Goal: Information Seeking & Learning: Learn about a topic

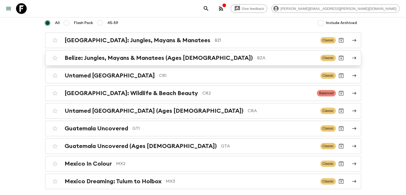
scroll to position [68, 0]
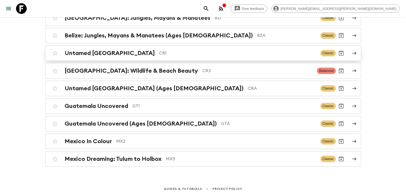
click at [106, 54] on h2 "Untamed [GEOGRAPHIC_DATA]" at bounding box center [110, 53] width 90 height 7
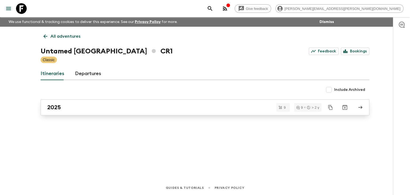
click at [65, 106] on div "2025" at bounding box center [200, 107] width 306 height 7
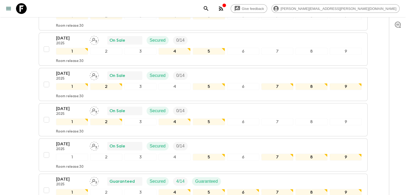
scroll to position [214, 0]
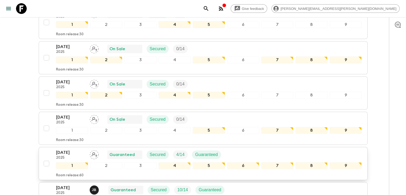
click at [80, 151] on p "[DATE]" at bounding box center [70, 152] width 29 height 6
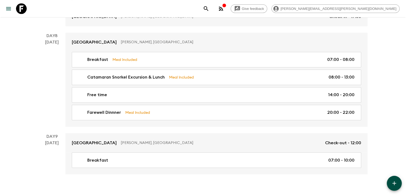
scroll to position [895, 0]
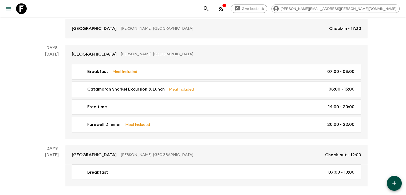
scroll to position [869, 0]
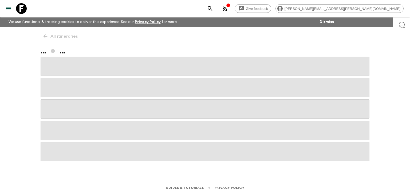
click at [46, 38] on div "All itineraries ... ..." at bounding box center [205, 96] width 342 height 139
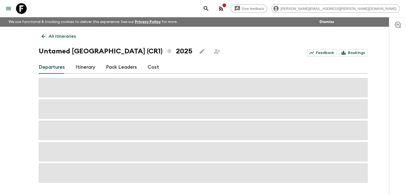
click at [46, 38] on icon at bounding box center [44, 36] width 6 height 6
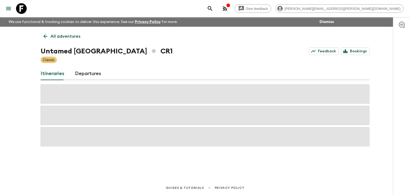
click at [46, 38] on icon at bounding box center [45, 36] width 6 height 6
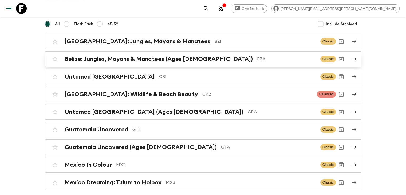
scroll to position [53, 0]
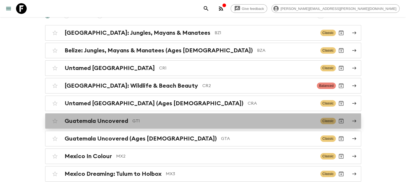
click at [90, 120] on h2 "Guatemala Uncovered" at bounding box center [97, 121] width 64 height 7
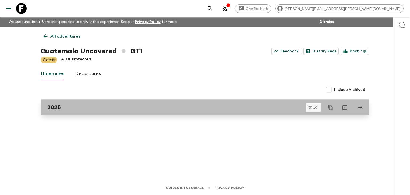
click at [90, 108] on div "2025" at bounding box center [200, 107] width 306 height 7
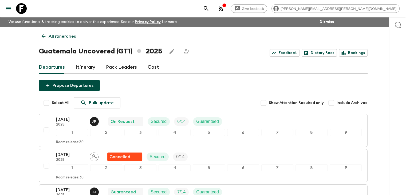
scroll to position [53, 0]
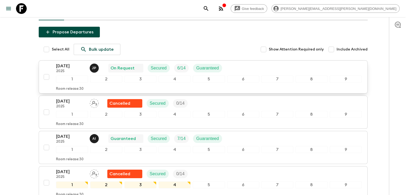
click at [74, 67] on p "[DATE]" at bounding box center [70, 66] width 29 height 6
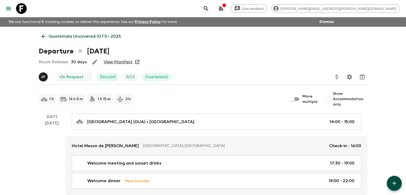
click at [41, 38] on icon at bounding box center [44, 36] width 6 height 6
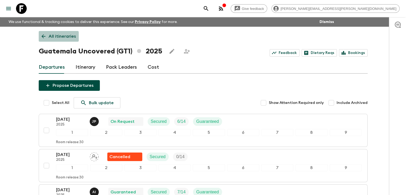
click at [41, 39] on icon at bounding box center [44, 36] width 6 height 6
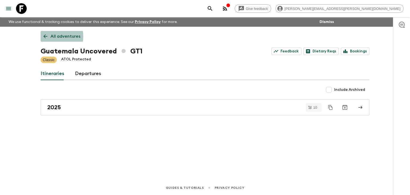
click at [44, 37] on icon at bounding box center [46, 36] width 4 height 4
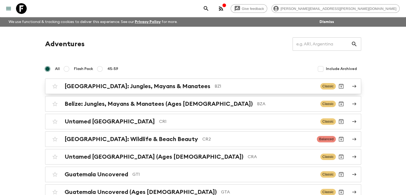
click at [109, 91] on div "[GEOGRAPHIC_DATA]: Jungles, Mayans & Manatees BZ1 Classic" at bounding box center [193, 86] width 286 height 11
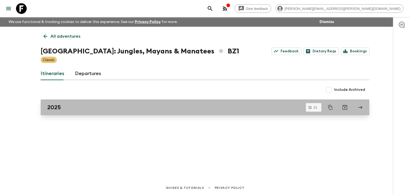
click at [112, 107] on div "2025" at bounding box center [200, 107] width 306 height 7
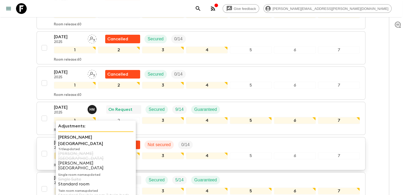
scroll to position [151, 0]
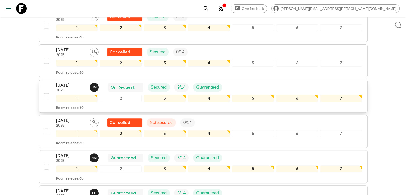
click at [63, 82] on p "[DATE]" at bounding box center [70, 85] width 29 height 6
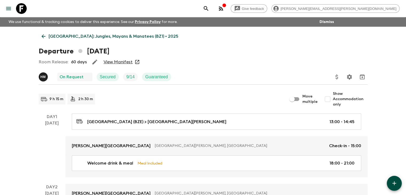
click at [116, 60] on link "View Manifest" at bounding box center [118, 61] width 29 height 5
click at [110, 62] on link "View Manifest" at bounding box center [118, 61] width 29 height 5
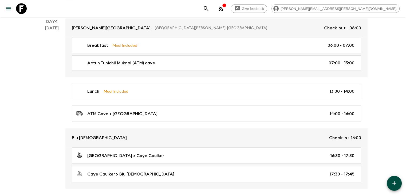
scroll to position [401, 0]
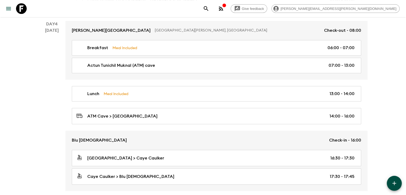
click at [35, 89] on div "[GEOGRAPHIC_DATA]: Jungles, Mayans & Manatees (BZ1) • 2025 Departure [DATE] Roo…" at bounding box center [203, 34] width 342 height 816
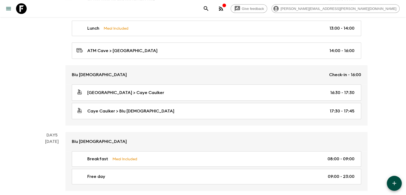
scroll to position [507, 0]
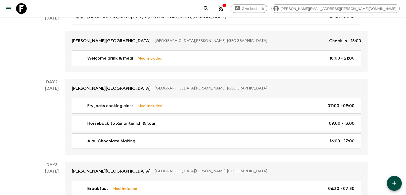
scroll to position [0, 0]
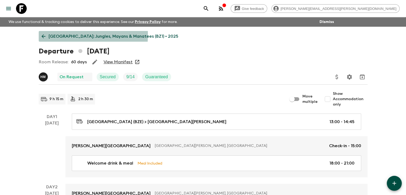
click at [42, 35] on icon at bounding box center [44, 36] width 6 height 6
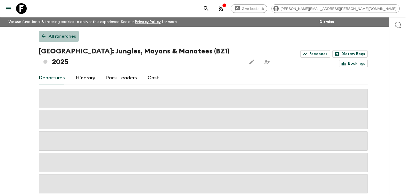
click at [42, 34] on icon at bounding box center [44, 36] width 6 height 6
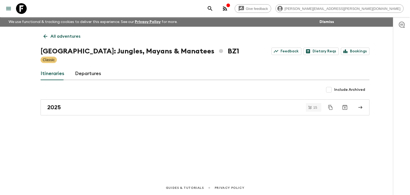
click at [42, 39] on link "All adventures" at bounding box center [62, 36] width 43 height 11
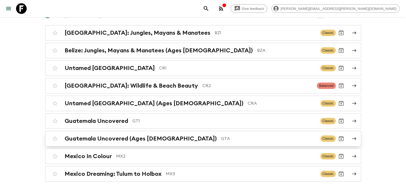
scroll to position [68, 0]
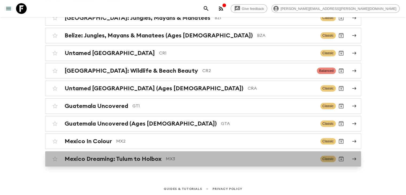
click at [134, 158] on h2 "Mexico Dreaming: Tulum to Holbox" at bounding box center [113, 158] width 97 height 7
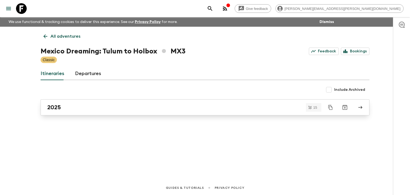
click at [110, 107] on div "2025" at bounding box center [200, 107] width 306 height 7
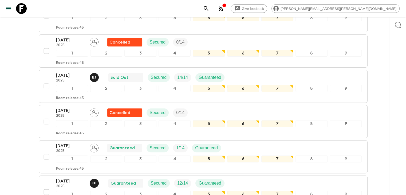
scroll to position [124, 0]
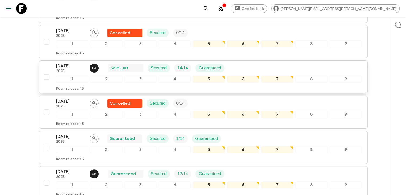
click at [76, 68] on p "[DATE]" at bounding box center [70, 66] width 29 height 6
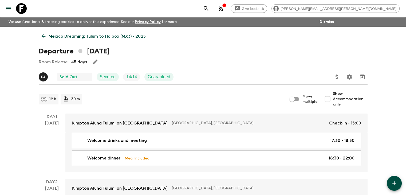
scroll to position [27, 0]
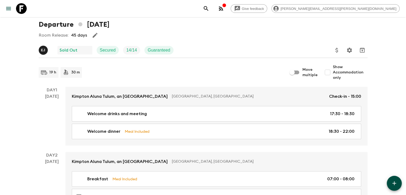
click at [144, 78] on div "19 h 30 m Move multiple Show Accommodation only" at bounding box center [203, 72] width 329 height 16
click at [136, 68] on div "19 h 30 m" at bounding box center [163, 72] width 248 height 11
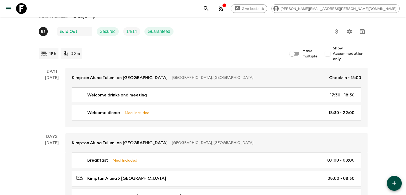
scroll to position [0, 0]
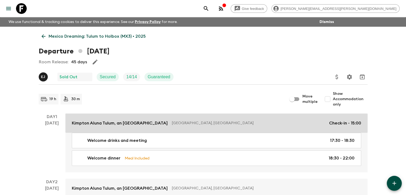
click at [233, 118] on link "Kimpton Aluna Tulum, an [GEOGRAPHIC_DATA], [GEOGRAPHIC_DATA] Check-in - 15:00" at bounding box center [216, 123] width 302 height 19
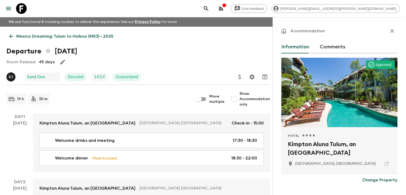
click at [390, 30] on icon "button" at bounding box center [392, 31] width 4 height 4
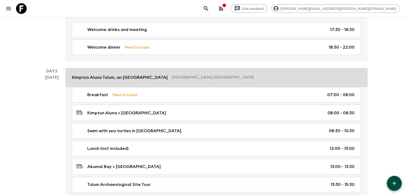
scroll to position [170, 0]
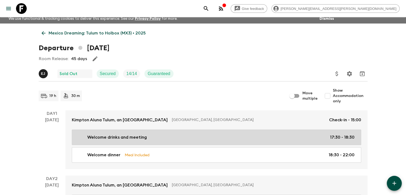
scroll to position [0, 0]
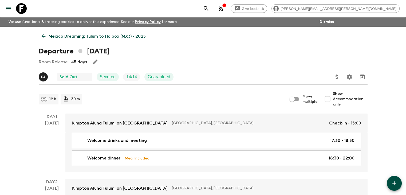
click at [45, 36] on icon at bounding box center [44, 36] width 6 height 6
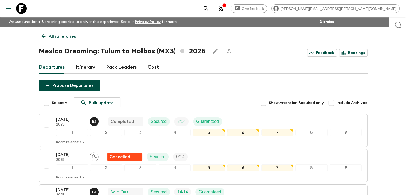
click at [44, 38] on icon at bounding box center [44, 36] width 6 height 6
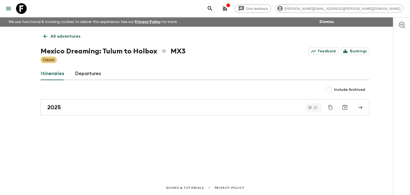
click at [46, 41] on link "All adventures" at bounding box center [62, 36] width 43 height 11
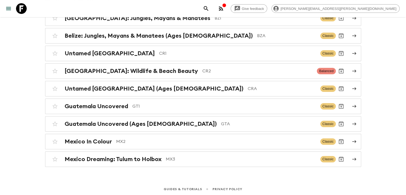
scroll to position [68, 0]
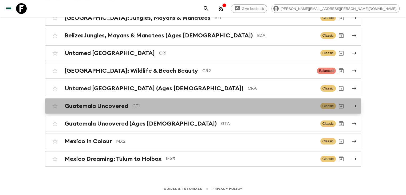
click at [82, 108] on h2 "Guatemala Uncovered" at bounding box center [97, 106] width 64 height 7
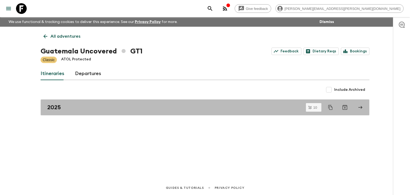
click at [82, 108] on div "2025" at bounding box center [200, 107] width 306 height 7
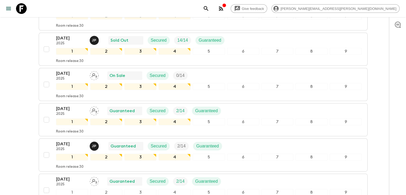
scroll to position [187, 0]
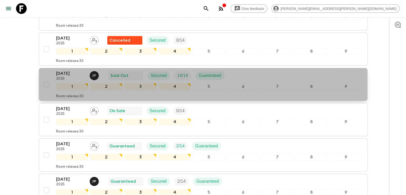
click at [105, 74] on div "[DATE] 2025 J P Sold Out Secured 14 / 14 Guaranteed" at bounding box center [142, 75] width 173 height 11
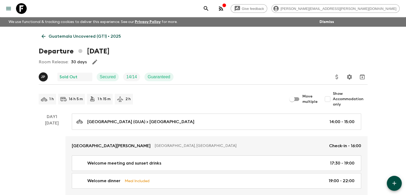
click at [42, 36] on icon at bounding box center [44, 36] width 6 height 6
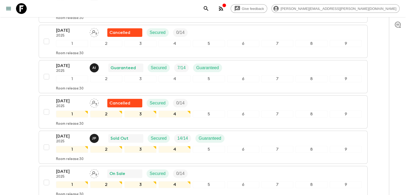
scroll to position [134, 0]
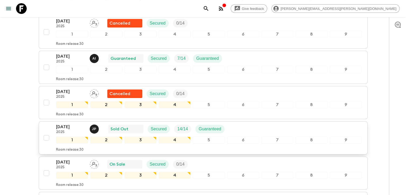
click at [54, 126] on div "[DATE] 2025 J P Sold Out Secured 14 / 14 Guaranteed 1 2 3 4 5 6 7 8 9 Room rele…" at bounding box center [201, 138] width 321 height 28
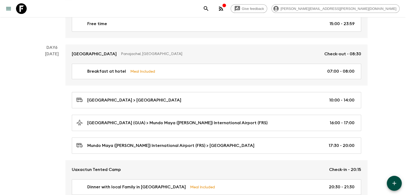
scroll to position [748, 0]
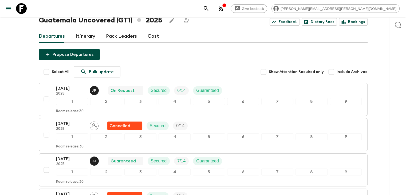
scroll to position [27, 0]
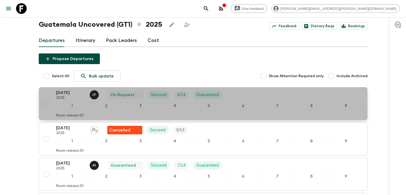
click at [48, 94] on div "[DATE] 2025 J P On Request Secured 6 / 14 Guaranteed 1 2 3 4 5 6 7 8 9 Room rel…" at bounding box center [201, 103] width 321 height 28
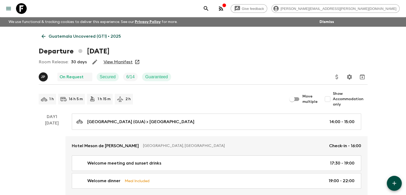
click at [45, 34] on icon at bounding box center [44, 36] width 6 height 6
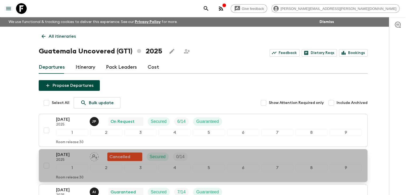
click at [230, 154] on div "[DATE] 2025 Cancelled Secured 0 / 14" at bounding box center [209, 156] width 306 height 11
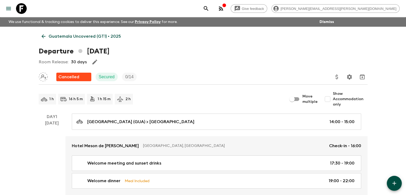
click at [50, 34] on p "Guatemala Uncovered (GT1) • 2025" at bounding box center [85, 36] width 72 height 6
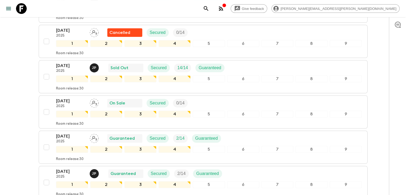
scroll to position [204, 0]
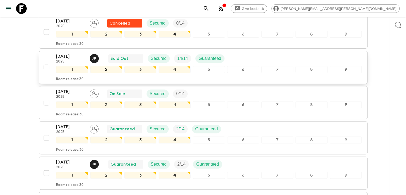
click at [71, 58] on p "[DATE]" at bounding box center [70, 56] width 29 height 6
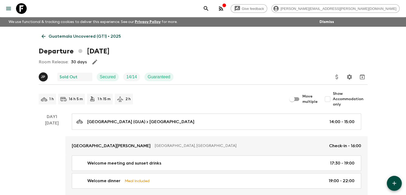
click at [43, 34] on icon at bounding box center [44, 36] width 6 height 6
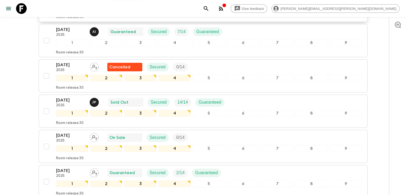
scroll to position [187, 0]
